Goal: Transaction & Acquisition: Purchase product/service

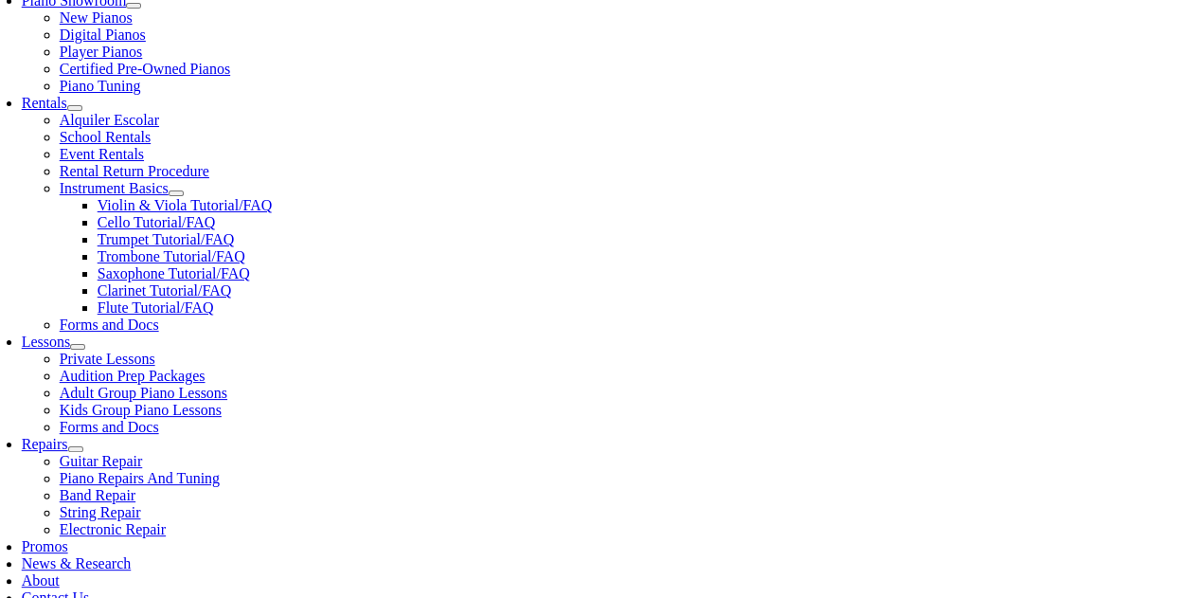
scroll to position [585, 0]
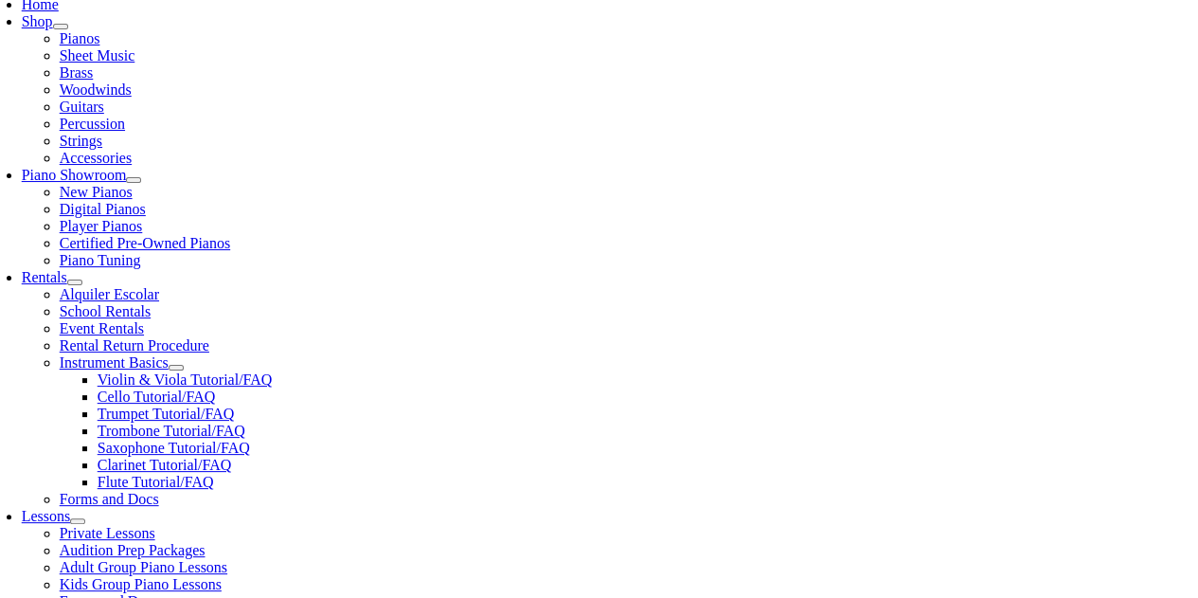
scroll to position [415, 0]
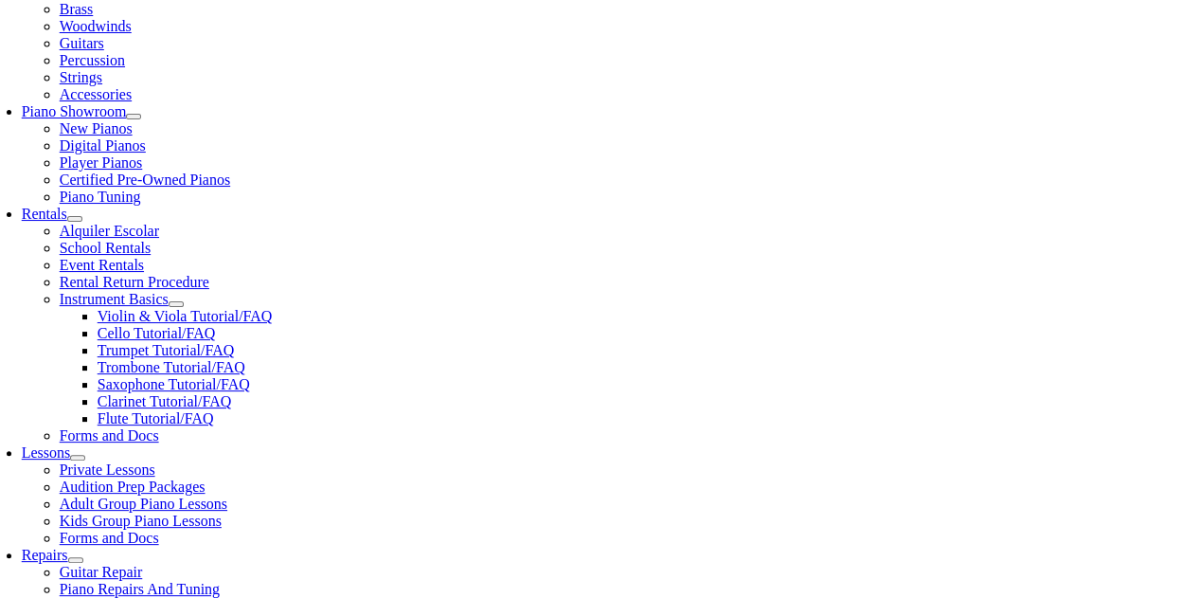
scroll to position [474, 0]
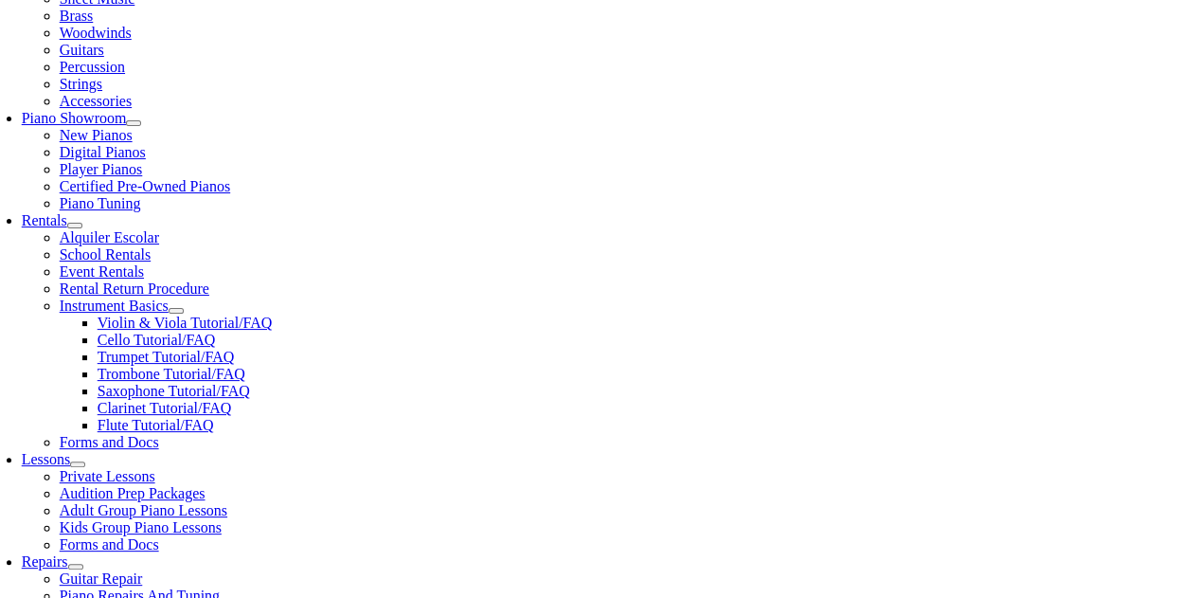
drag, startPoint x: 445, startPoint y: 314, endPoint x: 378, endPoint y: 335, distance: 70.7
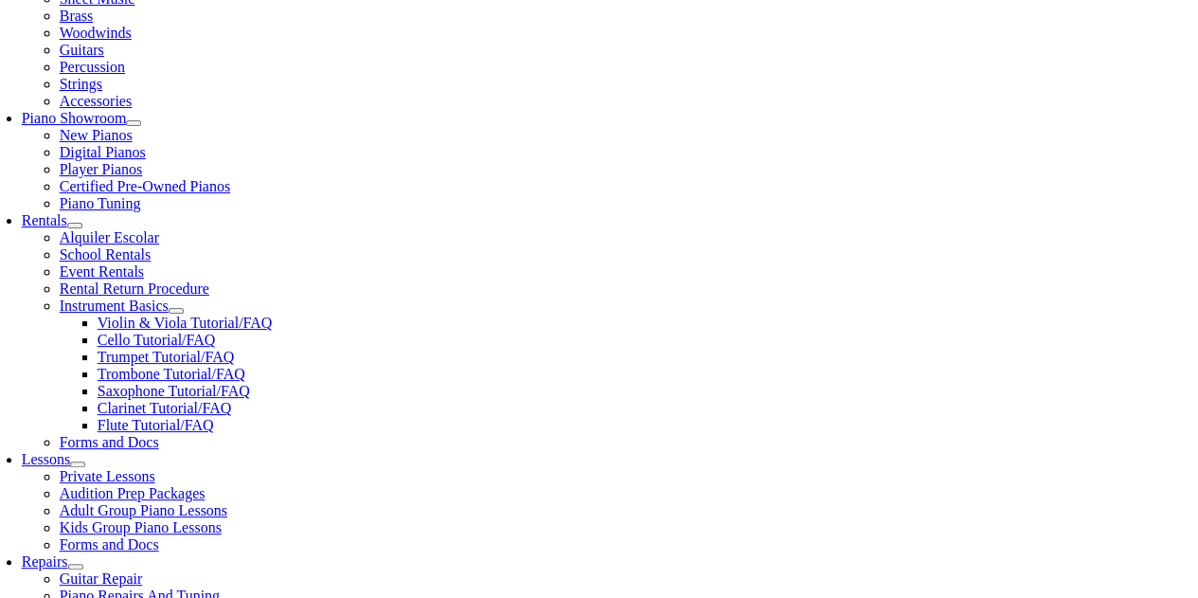
scroll to position [24, 0]
type input "s"
drag, startPoint x: 851, startPoint y: 528, endPoint x: 848, endPoint y: 573, distance: 45.6
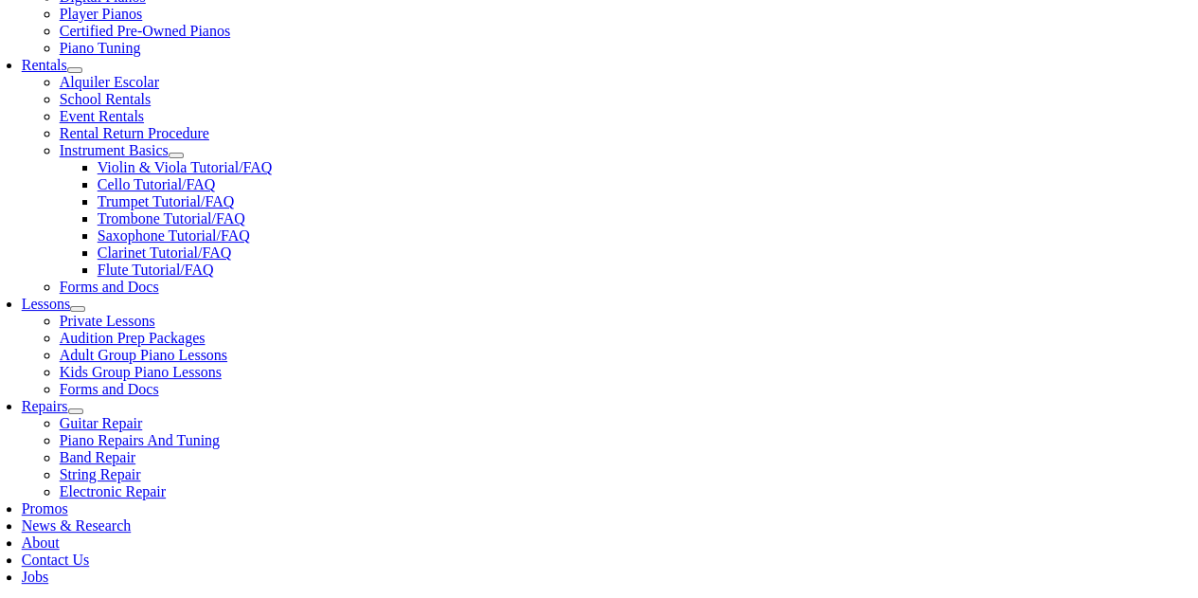
scroll to position [23, 0]
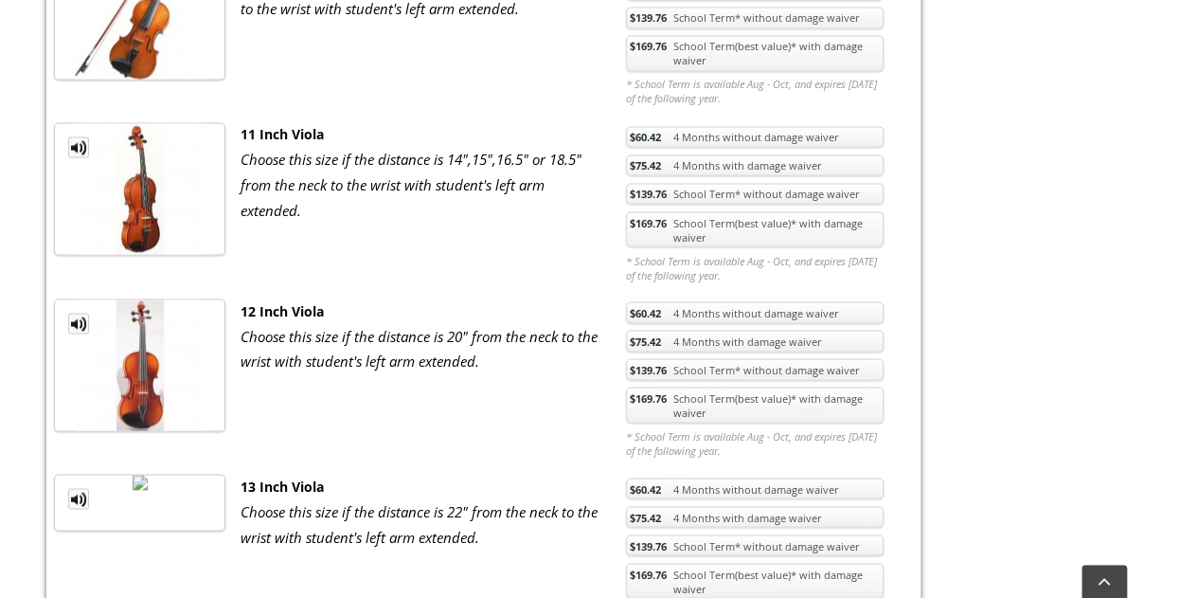
scroll to position [1584, 0]
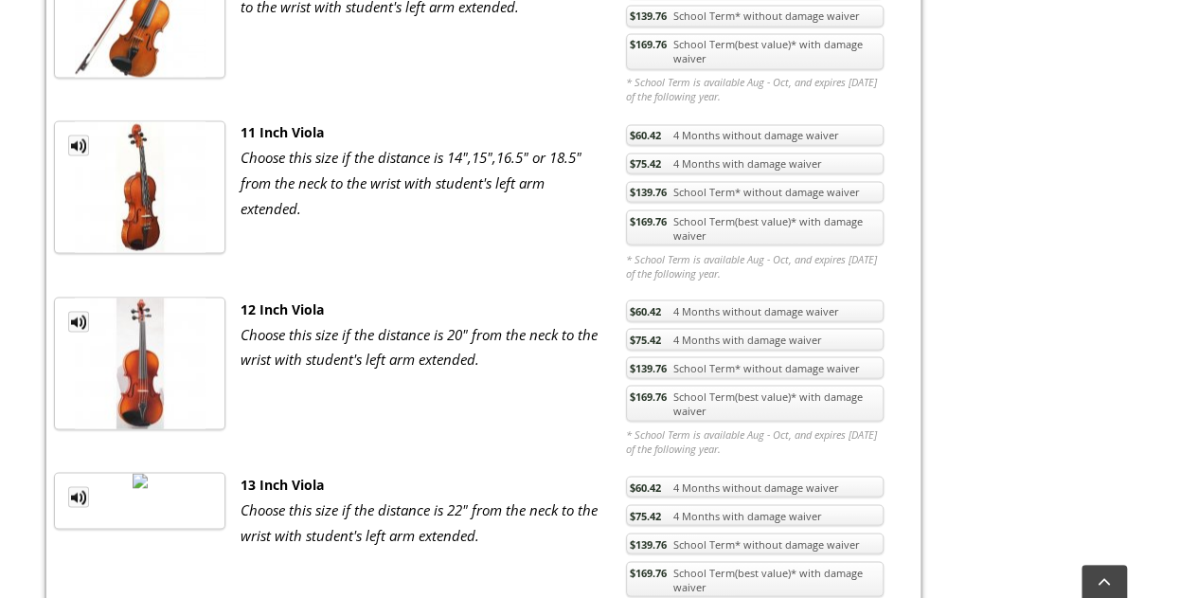
click at [728, 385] on link "$169.76 School Term(best value)* with damage waiver" at bounding box center [755, 403] width 258 height 36
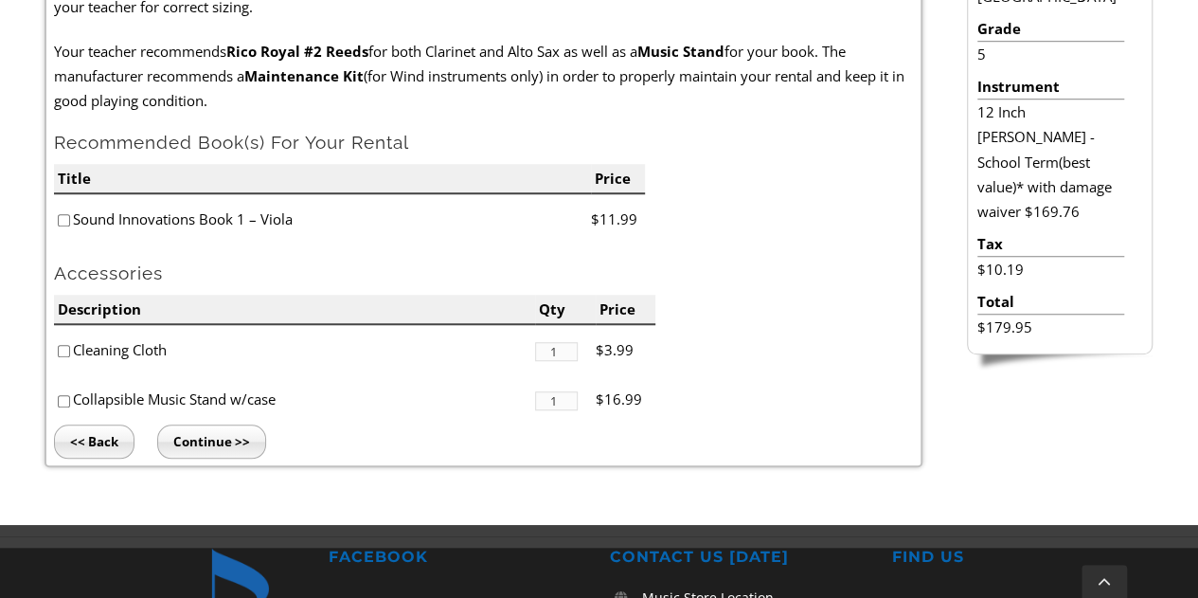
scroll to position [549, 0]
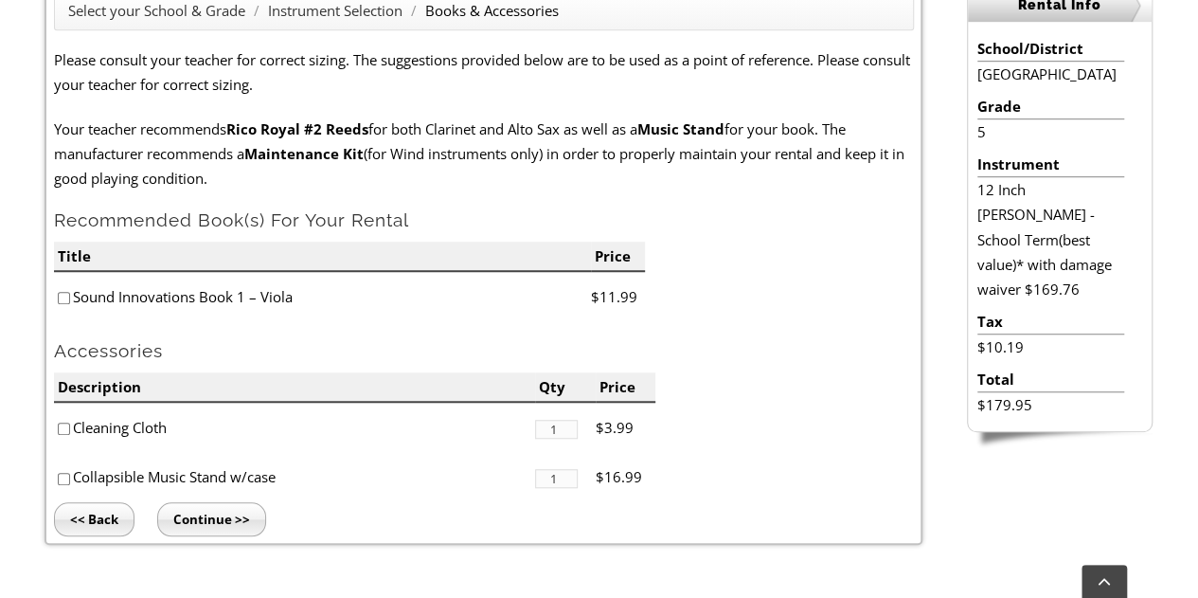
click at [59, 304] on li "Sound Innovations Book 1 – Viola" at bounding box center [322, 297] width 537 height 50
click at [157, 477] on li "Collapsible Music Stand w/case" at bounding box center [294, 477] width 481 height 50
click at [59, 297] on input"] "checkbox" at bounding box center [64, 298] width 12 height 12
checkbox input"] "true"
drag, startPoint x: 57, startPoint y: 481, endPoint x: 28, endPoint y: 473, distance: 29.7
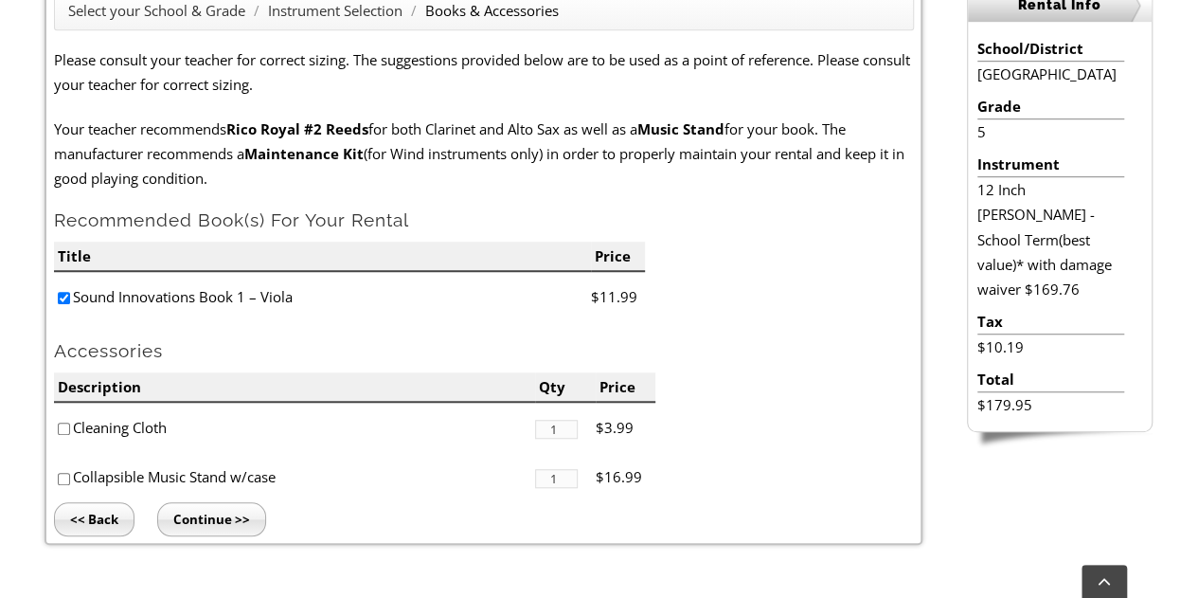
click at [28, 473] on div "Select your School & Grade / Instrument Selection / Books & Accessories Please …" at bounding box center [484, 263] width 922 height 564
click at [63, 478] on input"] "checkbox" at bounding box center [64, 479] width 12 height 12
checkbox input"] "true"
drag, startPoint x: 267, startPoint y: 523, endPoint x: 212, endPoint y: 518, distance: 55.1
click at [212, 518] on input "Continue >>" at bounding box center [211, 519] width 109 height 34
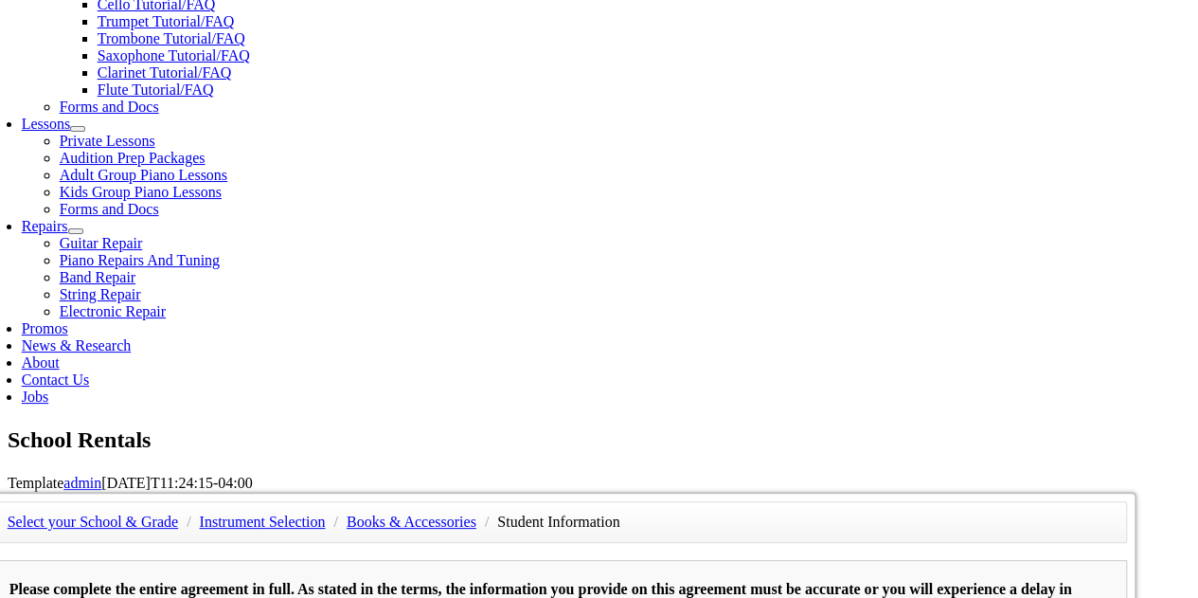
scroll to position [816, 0]
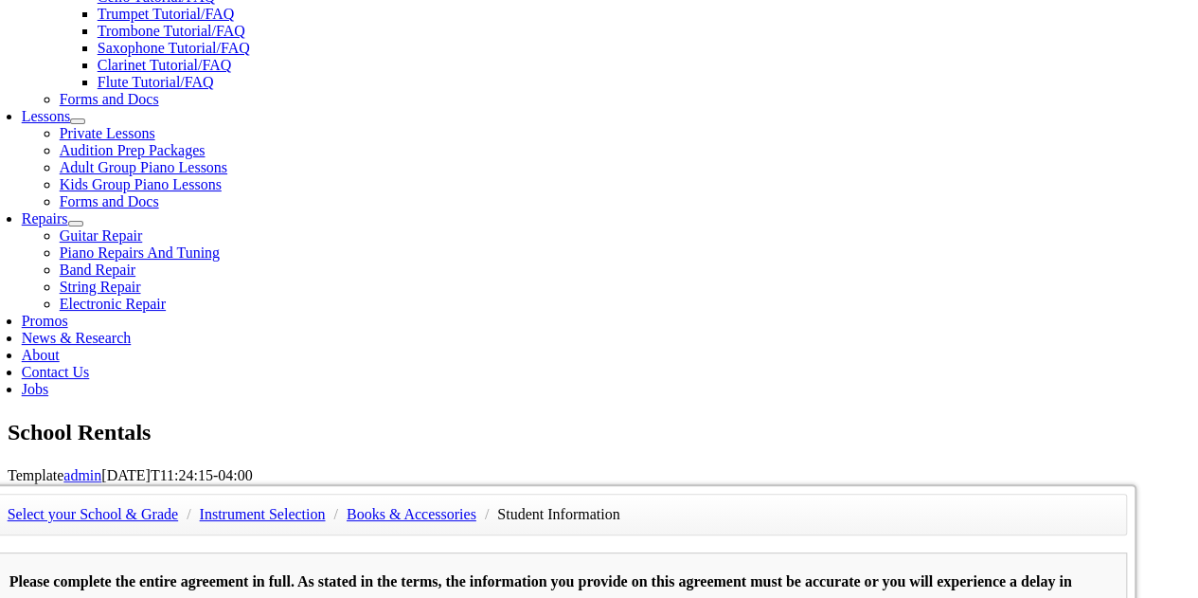
type input "1"
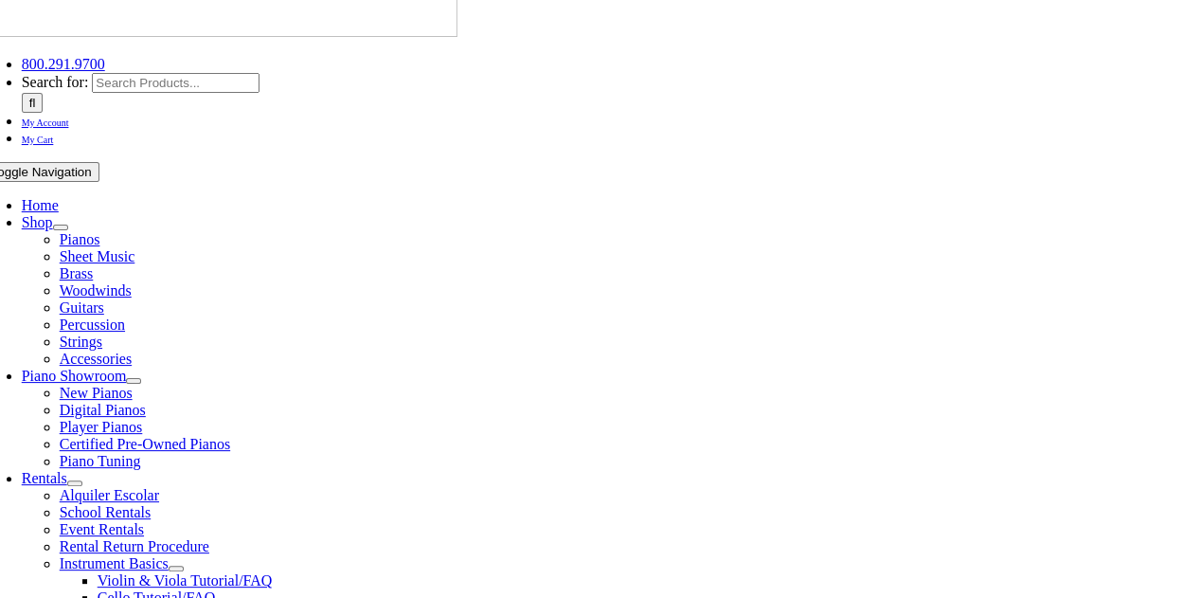
scroll to position [284, 0]
